Goal: Information Seeking & Learning: Learn about a topic

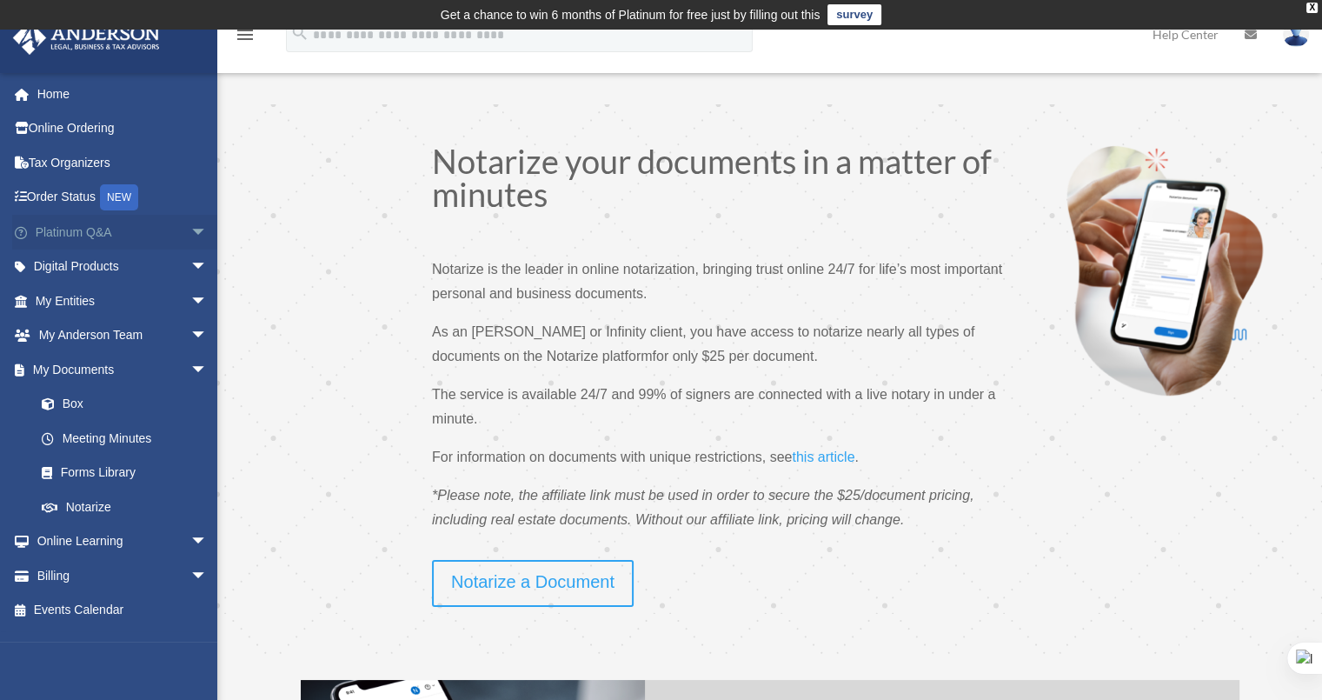
click at [125, 234] on link "Platinum Q&A arrow_drop_down" at bounding box center [123, 232] width 222 height 35
click at [190, 224] on span "arrow_drop_down" at bounding box center [207, 233] width 35 height 36
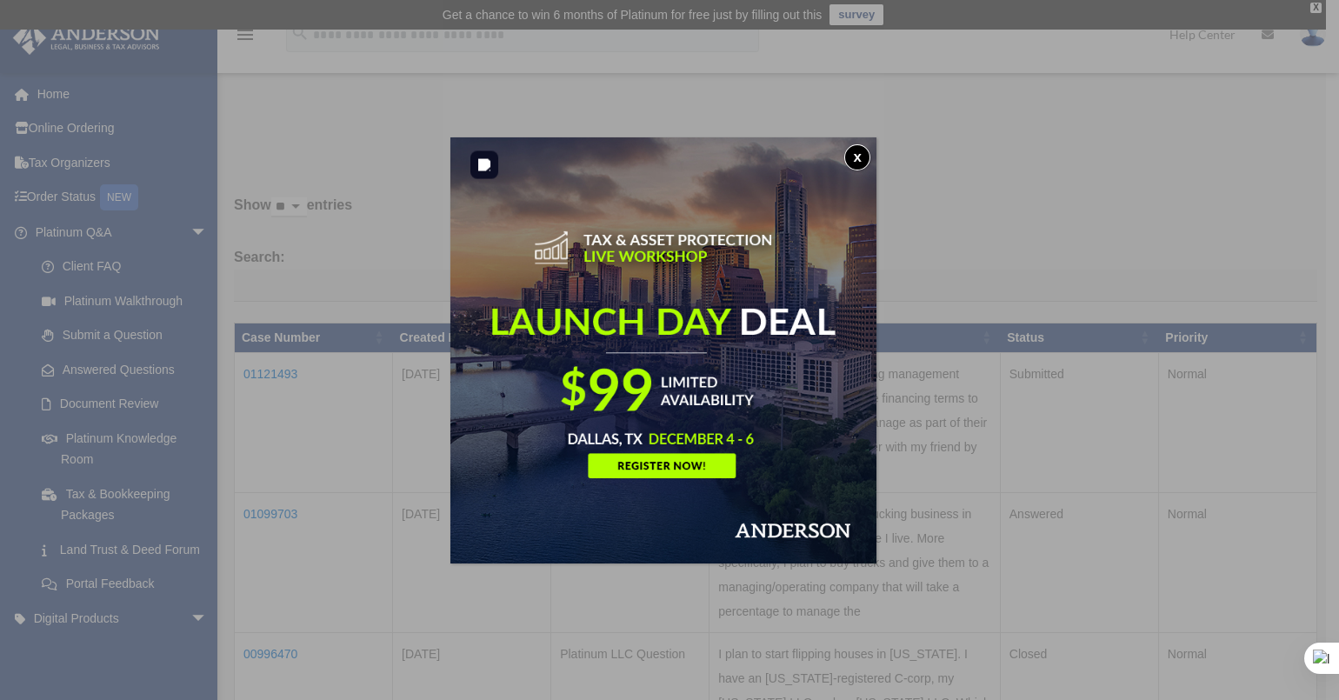
click at [861, 157] on button "x" at bounding box center [857, 157] width 26 height 26
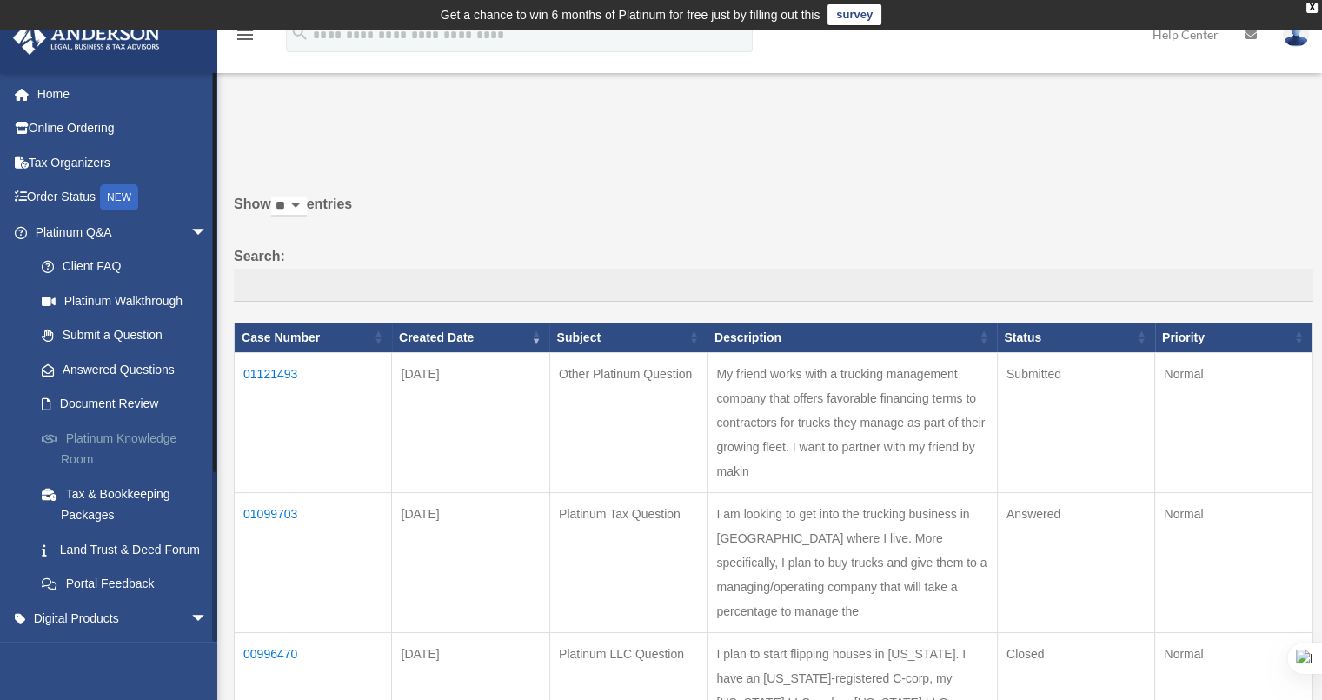
click at [130, 440] on link "Platinum Knowledge Room" at bounding box center [128, 449] width 209 height 56
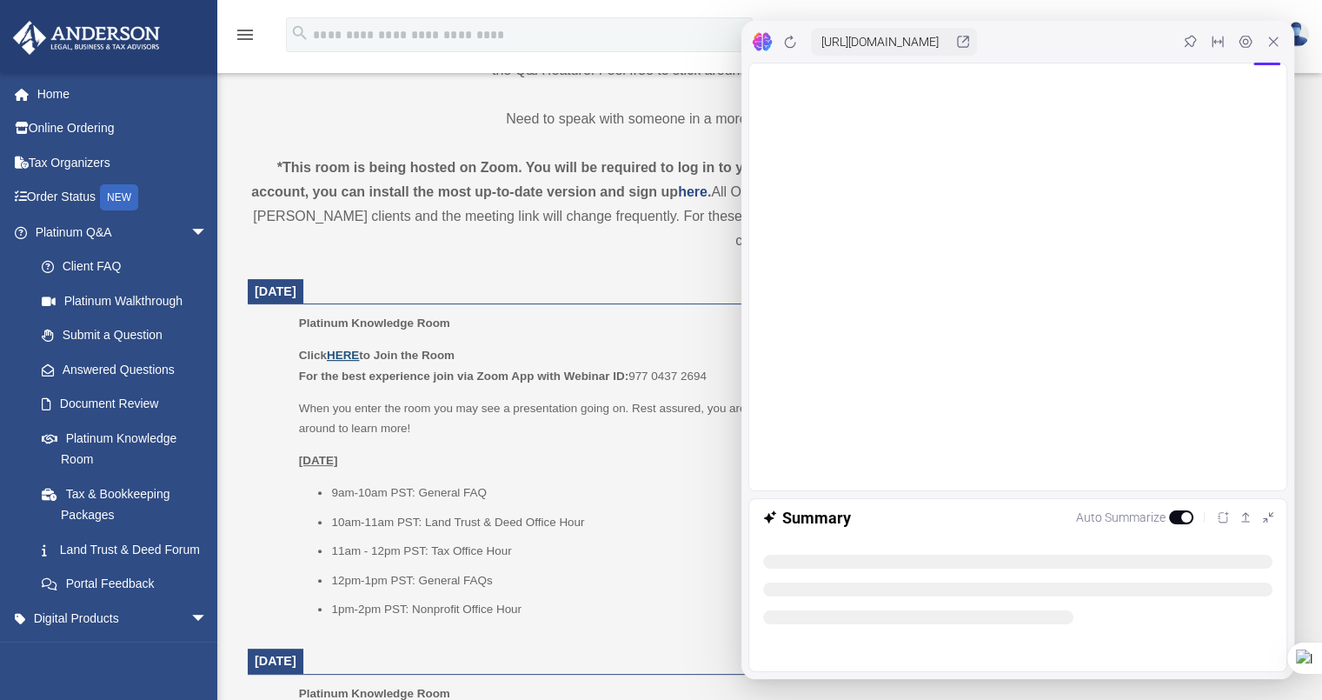
scroll to position [535, 0]
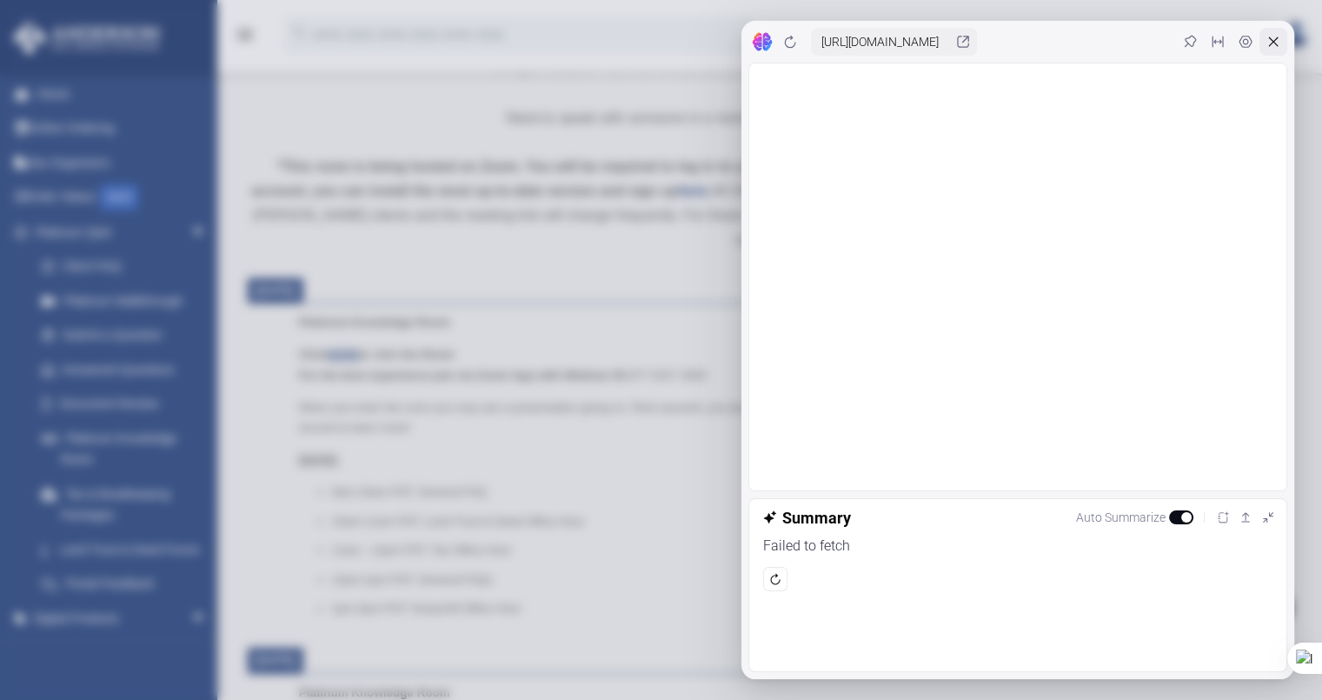
click at [1268, 45] on icon at bounding box center [1274, 42] width 14 height 14
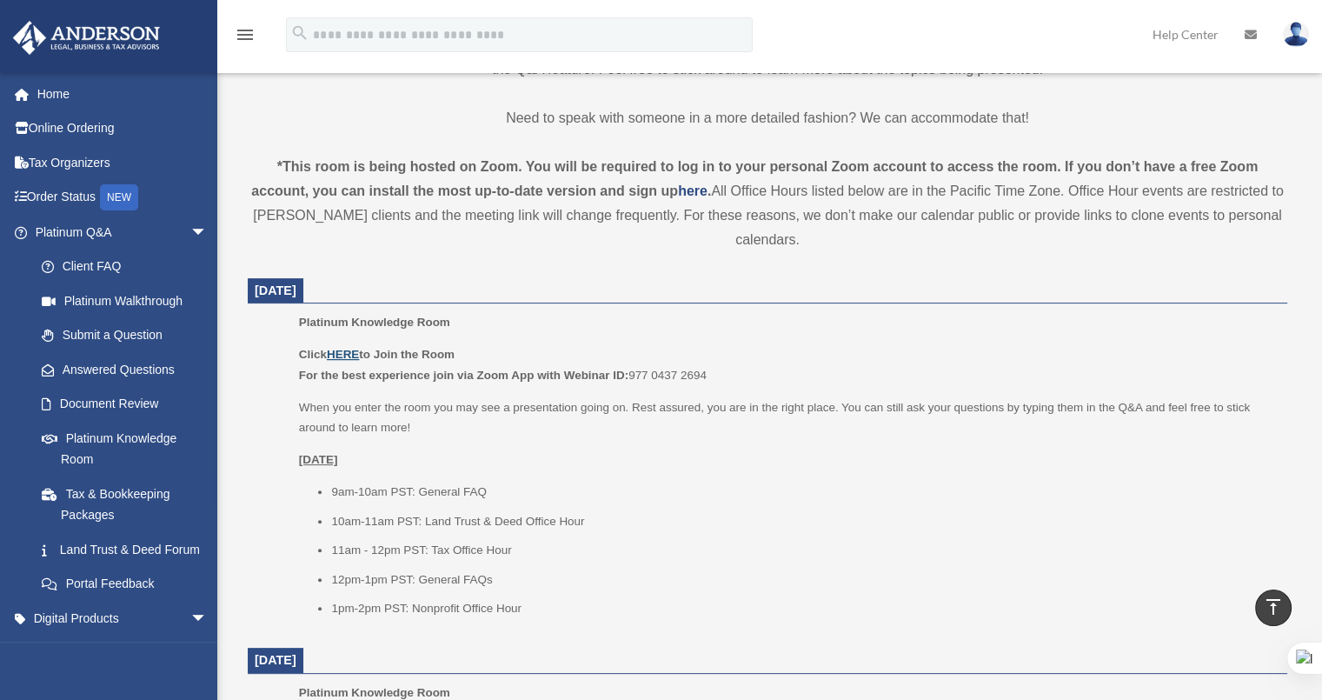
click at [354, 352] on u "HERE" at bounding box center [343, 354] width 32 height 13
